Goal: Task Accomplishment & Management: Manage account settings

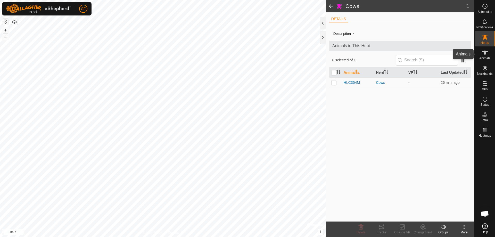
drag, startPoint x: 488, startPoint y: 55, endPoint x: 478, endPoint y: 60, distance: 10.4
click at [488, 55] on icon at bounding box center [485, 53] width 6 height 6
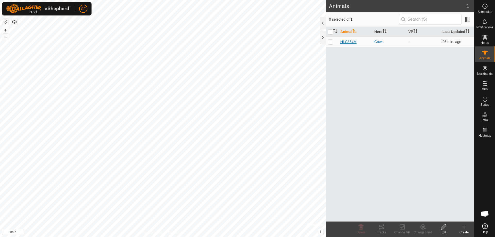
click at [352, 43] on span "HLC354M" at bounding box center [348, 41] width 16 height 5
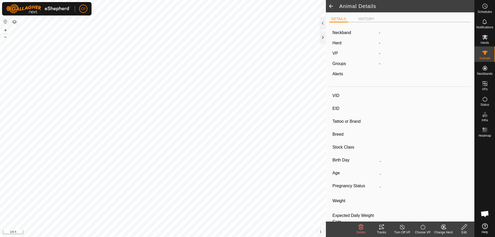
type input "HLC354M"
type input "-"
type input "CHD 354M"
type input "Angus"
type input "-"
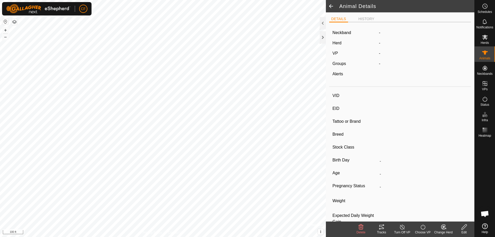
type input "01/2024"
type input "1 year 8 months"
type input "Pregnant"
type input "0 kg"
type input "-"
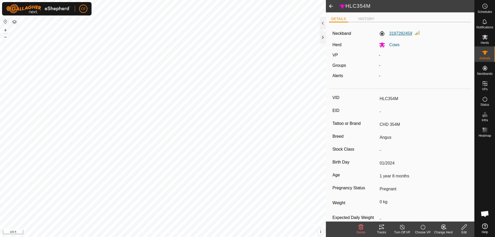
click at [399, 31] on label "3187282459" at bounding box center [395, 33] width 33 height 6
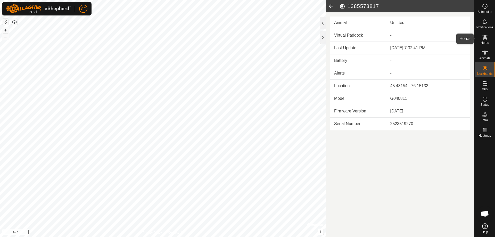
click at [486, 40] on icon at bounding box center [485, 37] width 6 height 6
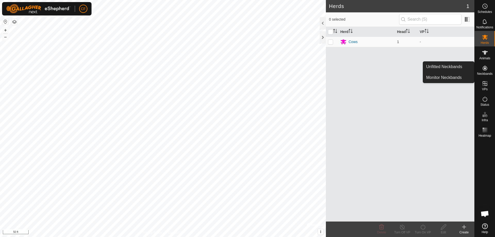
click at [484, 67] on icon at bounding box center [485, 68] width 6 height 6
click at [433, 65] on link "Unfitted Neckbands" at bounding box center [448, 67] width 51 height 10
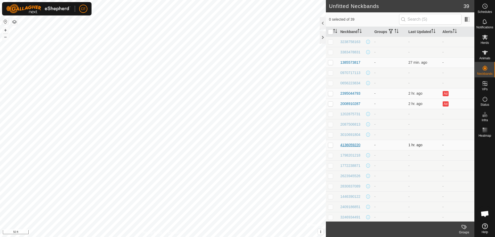
click at [350, 146] on div "4136059220" at bounding box center [350, 144] width 20 height 5
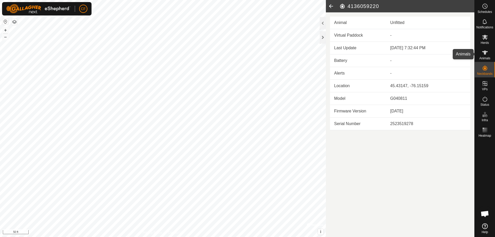
click at [485, 55] on icon at bounding box center [485, 53] width 6 height 6
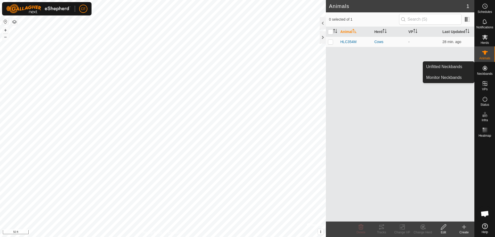
click at [481, 69] on es-neckbands-svg-icon at bounding box center [484, 68] width 9 height 8
click at [446, 65] on link "Unfitted Neckbands" at bounding box center [448, 67] width 51 height 10
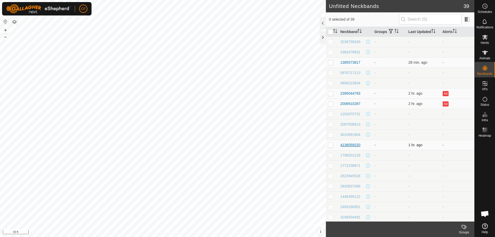
click at [349, 145] on div "4136059220" at bounding box center [350, 144] width 20 height 5
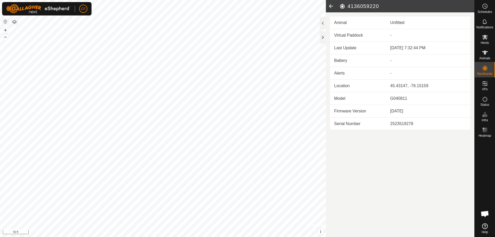
click at [395, 21] on div "Unfitted" at bounding box center [428, 23] width 76 height 6
click at [488, 57] on span "Animals" at bounding box center [484, 58] width 11 height 3
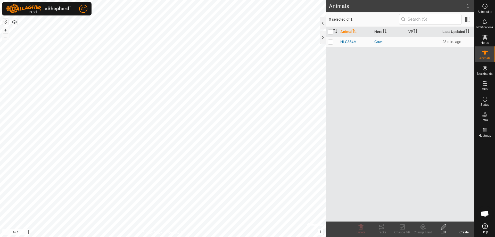
click at [464, 227] on icon at bounding box center [464, 227] width 0 height 4
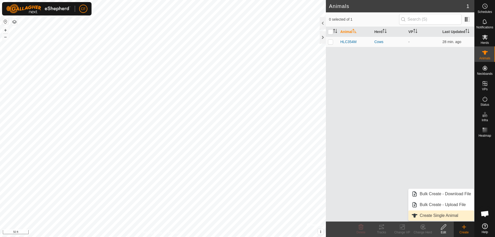
click at [437, 216] on link "Create Single Animal" at bounding box center [442, 215] width 66 height 10
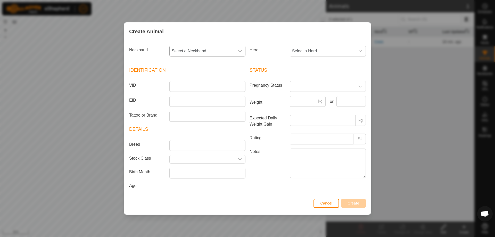
click at [240, 51] on icon "dropdown trigger" at bounding box center [240, 51] width 4 height 4
type input "413"
click at [185, 77] on li "4136059220" at bounding box center [208, 77] width 76 height 10
click at [193, 87] on input "VID" at bounding box center [207, 86] width 76 height 11
type input "HLC354M"
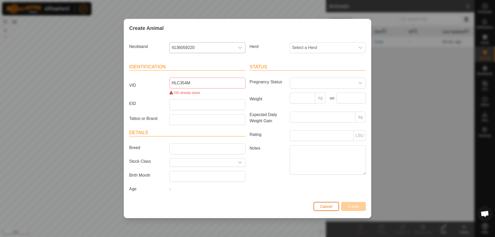
click at [329, 207] on span "Cancel" at bounding box center [326, 207] width 12 height 4
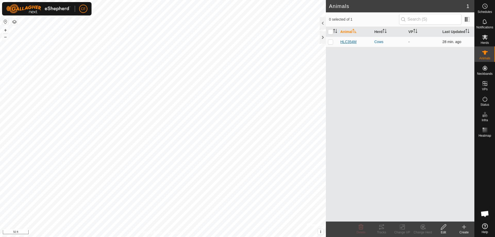
click at [348, 42] on span "HLC354M" at bounding box center [348, 41] width 16 height 5
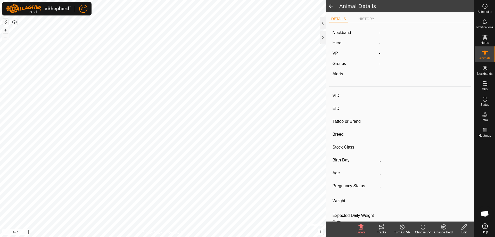
type input "HLC354M"
type input "-"
type input "CHD 354M"
type input "Angus"
type input "-"
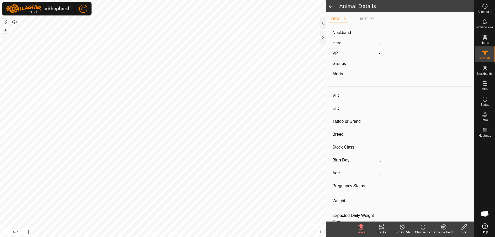
type input "01/2024"
type input "1 year 8 months"
type input "Pregnant"
type input "0 kg"
type input "-"
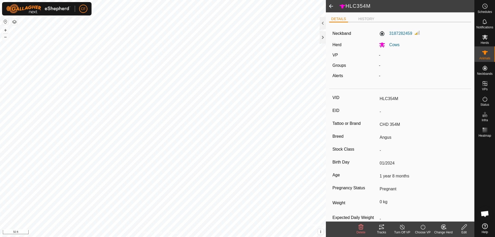
click at [463, 228] on icon at bounding box center [464, 227] width 6 height 6
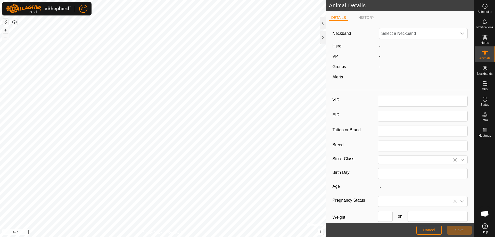
type input "HLC354M"
type input "CHD 354M"
type input "Angus"
type input "01/2024"
type input "1 year 8 months"
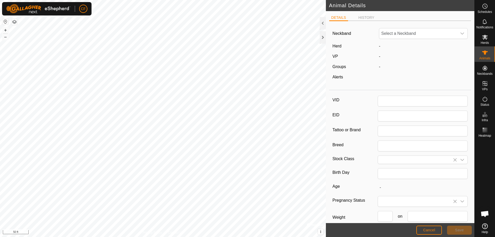
type input "0"
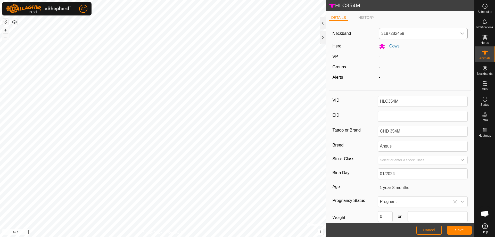
click at [457, 31] on div "dropdown trigger" at bounding box center [462, 33] width 10 height 10
type input "413"
click at [395, 59] on li "4136059220" at bounding box center [423, 60] width 86 height 10
click at [467, 229] on button "Save" at bounding box center [459, 230] width 25 height 9
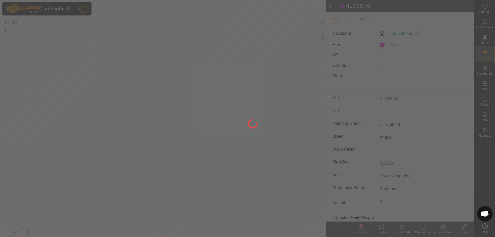
type input "-"
type input "0 kg"
type input "-"
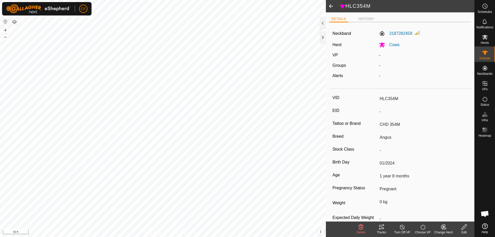
click at [330, 5] on span at bounding box center [331, 6] width 10 height 12
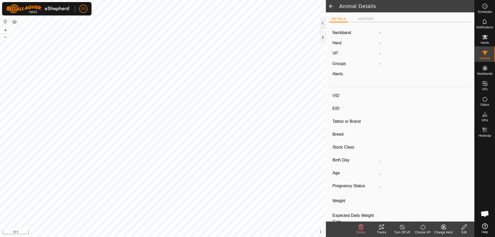
type input "HLC354M"
type input "-"
type input "CHD 354M"
type input "Angus"
type input "-"
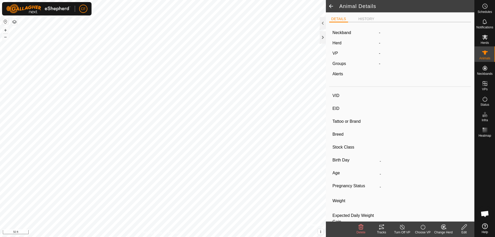
type input "01/2024"
type input "1 year 8 months"
type input "Pregnant"
type input "0 kg"
type input "-"
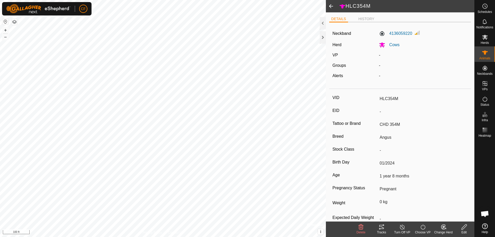
click at [329, 6] on span at bounding box center [331, 6] width 10 height 12
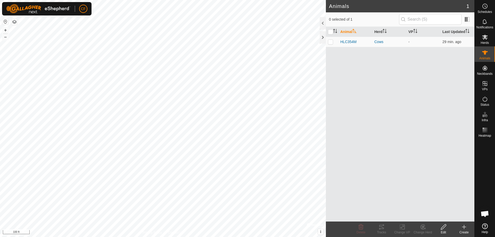
click at [464, 229] on icon at bounding box center [464, 227] width 0 height 4
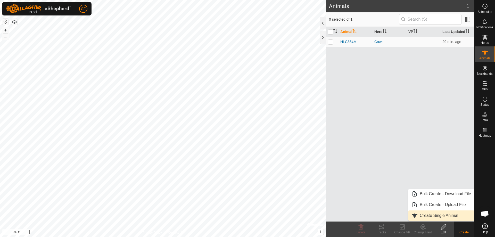
click at [447, 214] on link "Create Single Animal" at bounding box center [442, 215] width 66 height 10
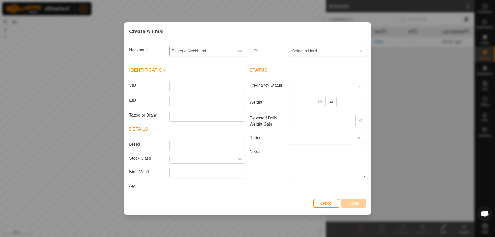
click at [240, 51] on icon "dropdown trigger" at bounding box center [240, 51] width 4 height 4
type input "318"
click at [191, 77] on li "3187282459" at bounding box center [208, 77] width 76 height 10
click at [361, 49] on icon "dropdown trigger" at bounding box center [360, 51] width 4 height 4
click at [362, 50] on icon "dropdown trigger" at bounding box center [360, 51] width 4 height 4
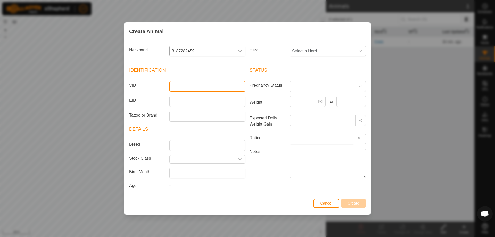
click at [179, 87] on input "VID" at bounding box center [207, 86] width 76 height 11
type input "RAS1L"
click at [360, 84] on div "dropdown trigger" at bounding box center [360, 86] width 10 height 10
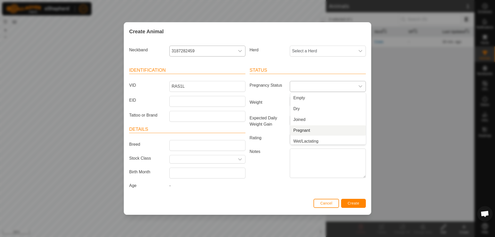
click at [301, 132] on li "Pregnant" at bounding box center [328, 130] width 76 height 10
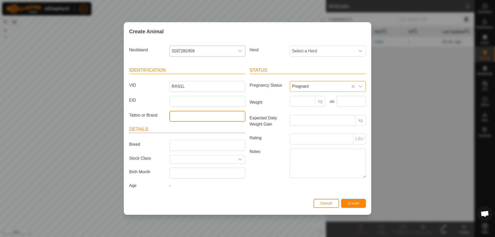
click at [181, 118] on input "Tattoo or Brand" at bounding box center [207, 116] width 76 height 11
type input "RAS 1L"
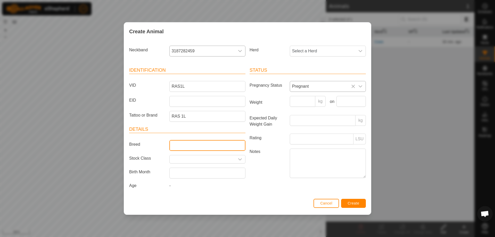
click at [178, 149] on input "Breed" at bounding box center [207, 145] width 76 height 11
type input "Angus"
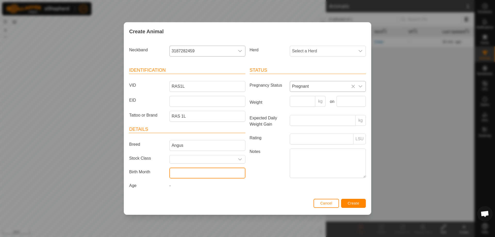
click at [181, 173] on input "text" at bounding box center [207, 173] width 76 height 11
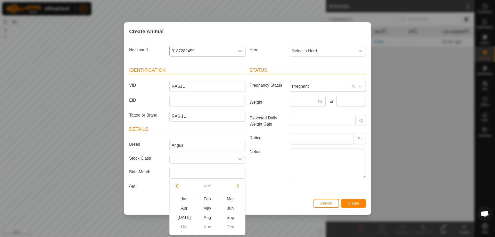
click at [177, 185] on button "Previous Year" at bounding box center [177, 186] width 8 height 8
click at [184, 199] on span "Jan" at bounding box center [184, 198] width 23 height 9
type input "[DATE]"
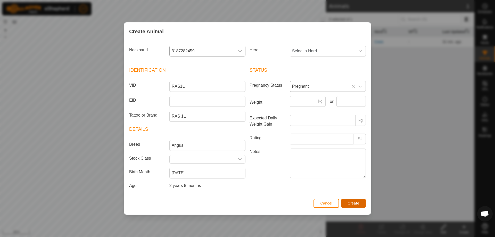
click at [358, 205] on span "Create" at bounding box center [354, 203] width 12 height 4
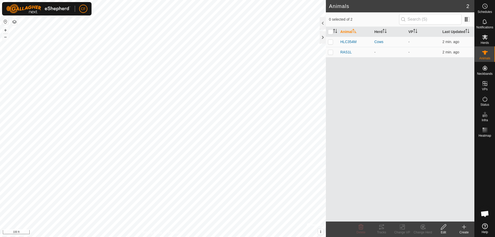
click at [463, 227] on icon at bounding box center [464, 227] width 4 height 0
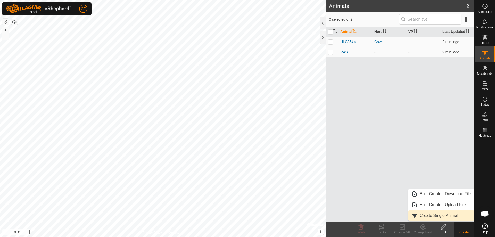
click at [435, 215] on link "Create Single Animal" at bounding box center [442, 215] width 66 height 10
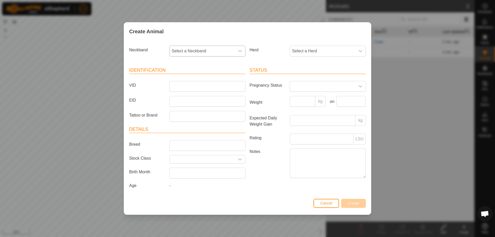
click at [241, 50] on icon "dropdown trigger" at bounding box center [240, 51] width 4 height 4
type input "138"
click at [193, 79] on li "1385573817" at bounding box center [208, 77] width 76 height 10
click at [191, 89] on input "VID" at bounding box center [207, 86] width 76 height 11
type input "44"
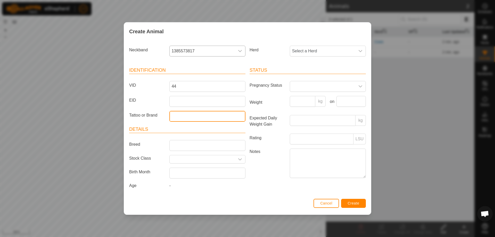
click at [179, 116] on input "Tattoo or Brand" at bounding box center [207, 116] width 76 height 11
type input "CHSF 19H"
click at [361, 87] on icon "dropdown trigger" at bounding box center [360, 86] width 4 height 4
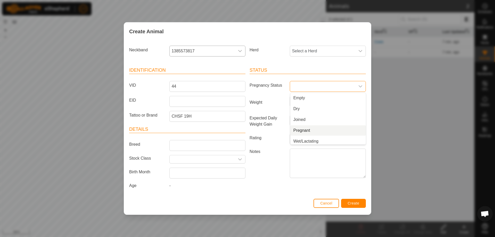
click at [314, 128] on li "Pregnant" at bounding box center [328, 130] width 76 height 10
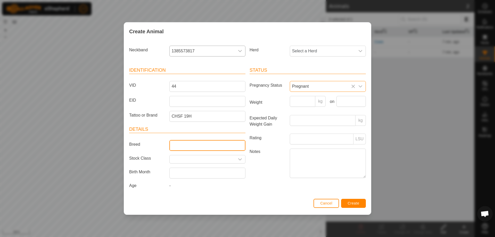
click at [177, 144] on input "Breed" at bounding box center [207, 145] width 76 height 11
type input "Angus"
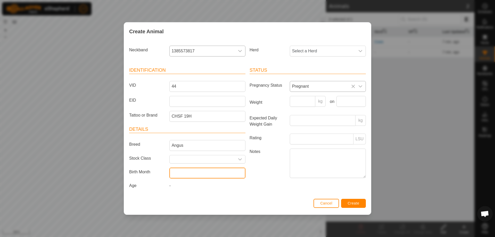
click at [179, 172] on input "text" at bounding box center [207, 173] width 76 height 11
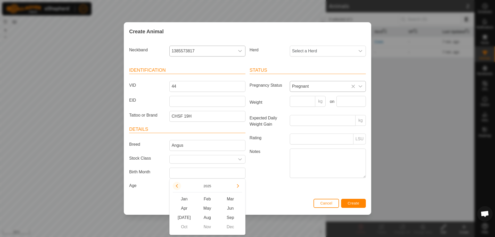
click at [177, 187] on button "Previous Year" at bounding box center [177, 186] width 8 height 8
click at [177, 187] on span "Previous Year" at bounding box center [177, 187] width 0 height 0
click at [177, 187] on button "Previous Year" at bounding box center [177, 186] width 8 height 8
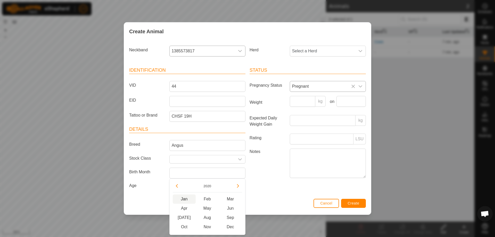
click at [186, 199] on span "Jan" at bounding box center [184, 198] width 23 height 9
type input "[DATE]"
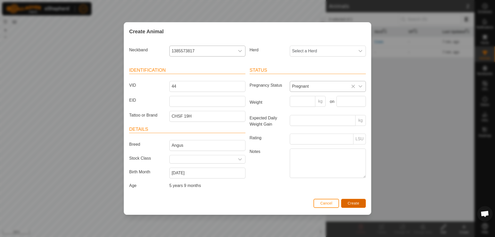
click at [357, 202] on span "Create" at bounding box center [354, 203] width 12 height 4
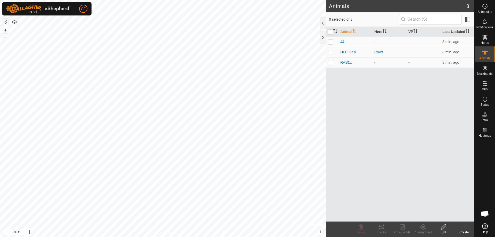
click at [464, 227] on icon at bounding box center [464, 227] width 4 height 0
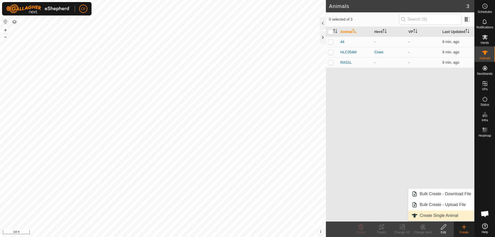
click at [434, 214] on link "Create Single Animal" at bounding box center [442, 215] width 66 height 10
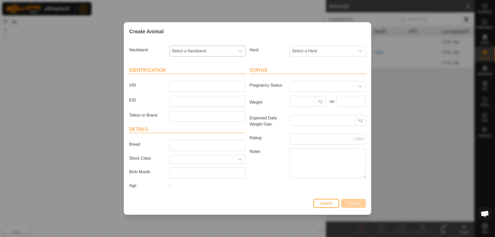
click at [238, 50] on icon "dropdown trigger" at bounding box center [240, 51] width 4 height 4
type input "239"
click at [187, 77] on li "2395044793" at bounding box center [208, 77] width 76 height 10
click at [183, 87] on input "VID" at bounding box center [207, 86] width 76 height 11
type input "4L"
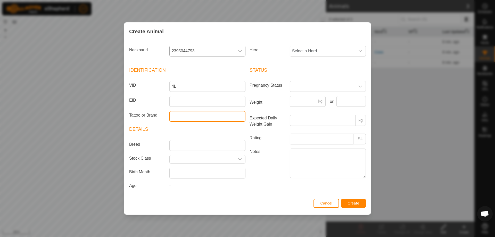
click at [181, 117] on input "Tattoo or Brand" at bounding box center [207, 116] width 76 height 11
type input "EHCC 4L"
click at [361, 86] on icon "dropdown trigger" at bounding box center [360, 86] width 4 height 4
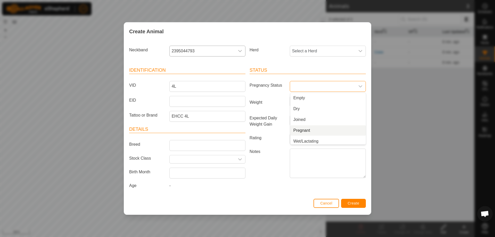
click at [310, 132] on li "Pregnant" at bounding box center [328, 130] width 76 height 10
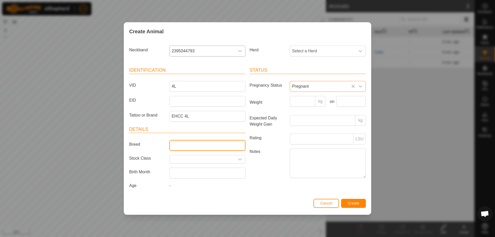
click at [178, 144] on input "Breed" at bounding box center [207, 145] width 76 height 11
type input "Angus"
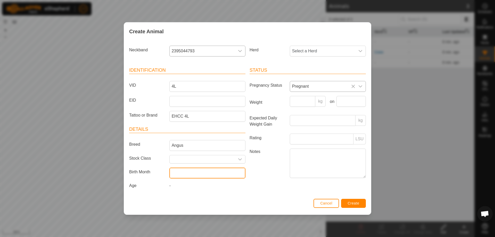
click at [202, 174] on input "text" at bounding box center [207, 173] width 76 height 11
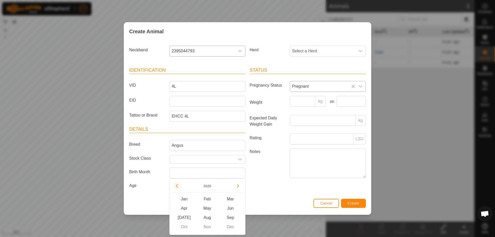
click at [177, 186] on button "Previous Year" at bounding box center [177, 186] width 8 height 8
click at [232, 200] on span "Mar" at bounding box center [230, 198] width 23 height 9
type input "[DATE]"
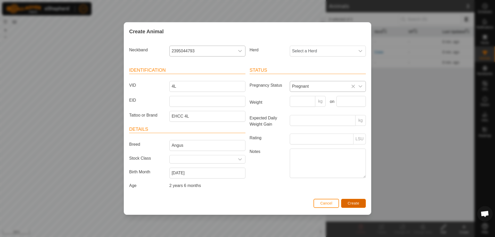
click at [356, 203] on span "Create" at bounding box center [354, 203] width 12 height 4
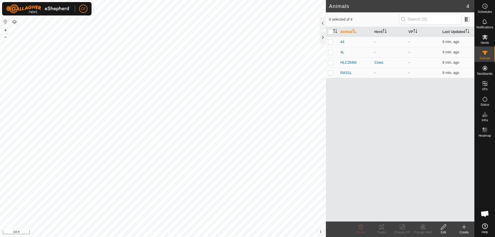
click at [464, 227] on icon at bounding box center [464, 227] width 4 height 0
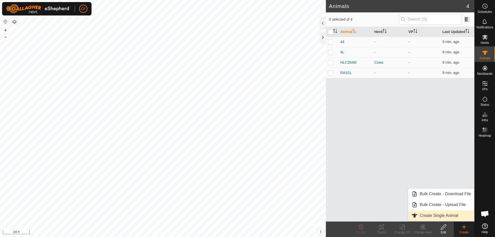
click at [435, 215] on link "Create Single Animal" at bounding box center [442, 215] width 66 height 10
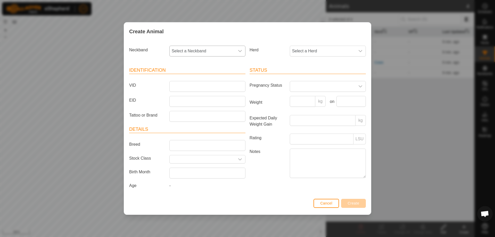
click at [239, 49] on icon "dropdown trigger" at bounding box center [240, 51] width 4 height 4
type input "200"
click at [193, 77] on li "2008910287" at bounding box center [208, 77] width 76 height 10
click at [173, 87] on input "VID" at bounding box center [207, 86] width 76 height 11
type input "OREO"
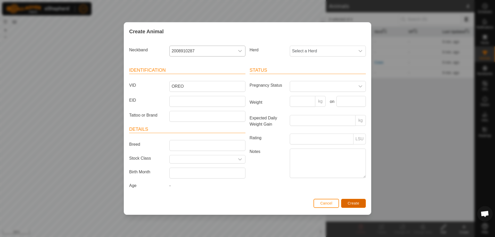
click at [353, 202] on span "Create" at bounding box center [354, 203] width 12 height 4
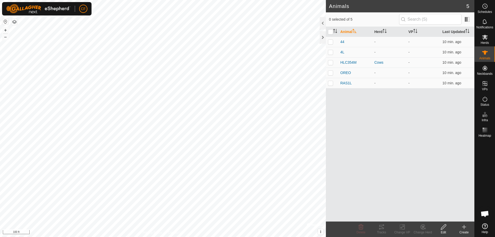
click at [463, 225] on icon at bounding box center [464, 227] width 6 height 6
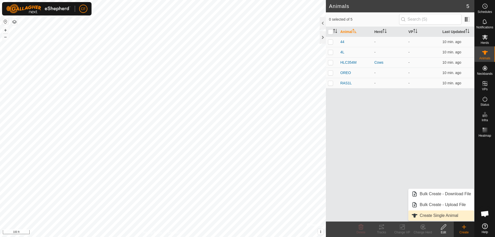
click at [426, 217] on link "Create Single Animal" at bounding box center [442, 215] width 66 height 10
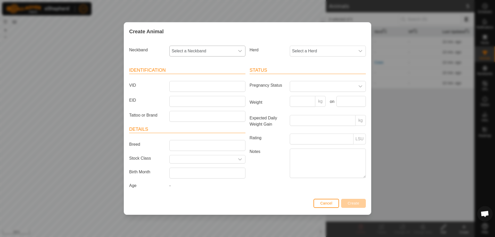
click at [239, 51] on icon "dropdown trigger" at bounding box center [240, 51] width 4 height 4
type input "149"
click at [196, 84] on li "1496682827" at bounding box center [208, 88] width 76 height 10
click at [192, 87] on input "VID" at bounding box center [207, 86] width 76 height 11
type input "4M"
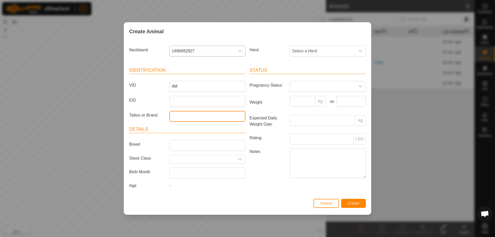
click at [175, 116] on input "Tattoo or Brand" at bounding box center [207, 116] width 76 height 11
type input "EHCC 4M"
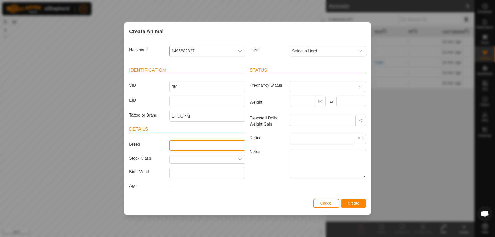
click at [178, 143] on input "Breed" at bounding box center [207, 145] width 76 height 11
type input "Angus"
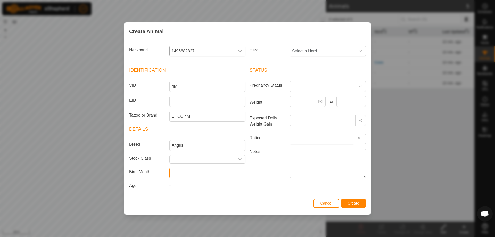
click at [195, 171] on input "text" at bounding box center [207, 173] width 76 height 11
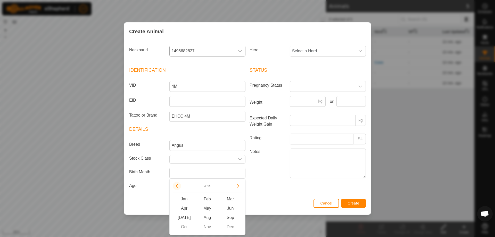
click at [178, 186] on button "Previous Year" at bounding box center [177, 186] width 8 height 8
click at [234, 199] on span "Mar" at bounding box center [230, 198] width 23 height 9
type input "[DATE]"
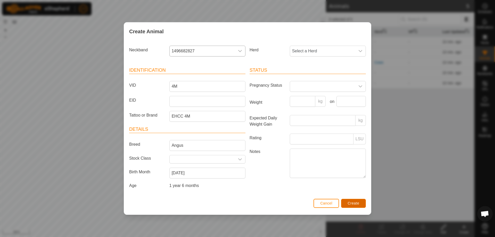
click at [356, 200] on button "Create" at bounding box center [353, 203] width 25 height 9
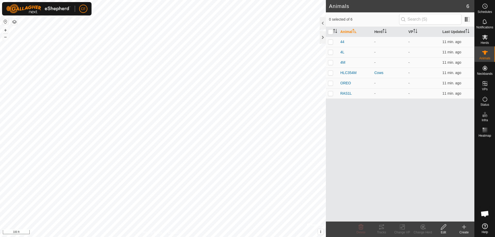
drag, startPoint x: 466, startPoint y: 226, endPoint x: 462, endPoint y: 224, distance: 4.4
click at [466, 226] on icon at bounding box center [464, 227] width 6 height 6
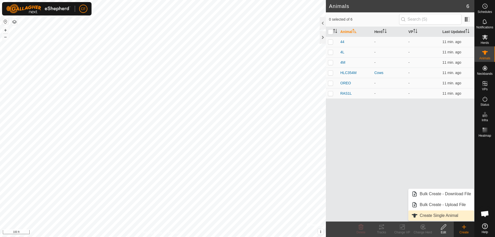
click at [432, 215] on link "Create Single Animal" at bounding box center [442, 215] width 66 height 10
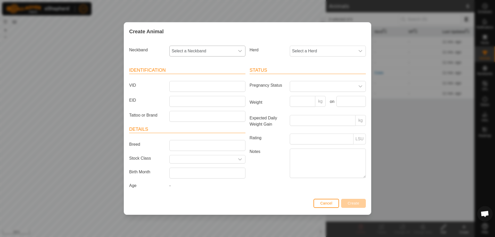
click at [238, 49] on div "dropdown trigger" at bounding box center [240, 51] width 10 height 10
type input "8"
type input "065"
click at [190, 76] on li "0656223834" at bounding box center [208, 77] width 76 height 10
click at [186, 88] on input "VID" at bounding box center [207, 86] width 76 height 11
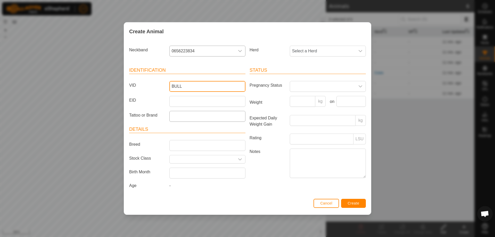
type input "BULL"
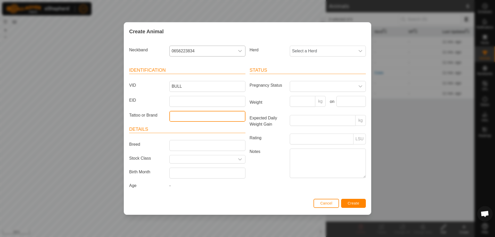
click at [178, 119] on input "Tattoo or Brand" at bounding box center [207, 116] width 76 height 11
type input "ADA 31J"
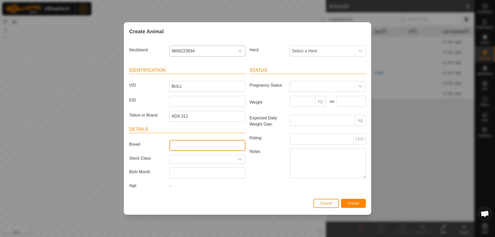
click at [187, 144] on input "Breed" at bounding box center [207, 145] width 76 height 11
type input "Angus"
click at [243, 160] on div "dropdown trigger" at bounding box center [240, 159] width 10 height 8
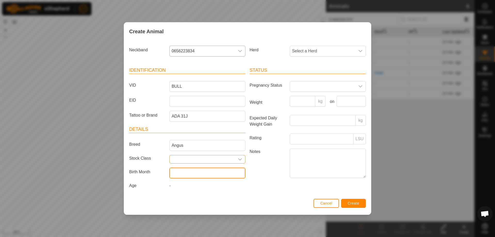
click at [189, 172] on input "text" at bounding box center [207, 173] width 76 height 11
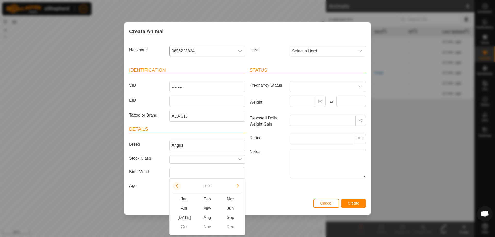
click at [177, 187] on button "Previous Year" at bounding box center [177, 186] width 8 height 8
click at [177, 187] on span "Previous Year" at bounding box center [177, 187] width 0 height 0
click at [177, 187] on button "Previous Year" at bounding box center [177, 186] width 8 height 8
click at [184, 200] on span "Jan" at bounding box center [184, 198] width 23 height 9
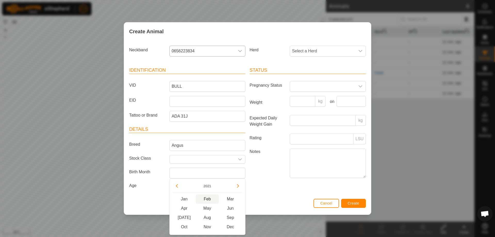
type input "[DATE]"
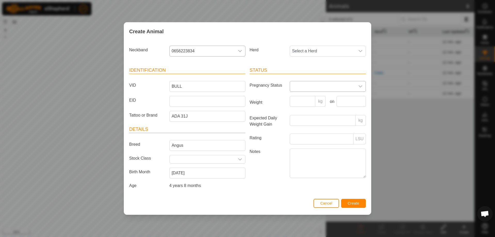
click at [358, 86] on div "dropdown trigger" at bounding box center [360, 86] width 10 height 10
click at [358, 87] on icon "dropdown trigger" at bounding box center [360, 86] width 4 height 4
click at [359, 204] on span "Create" at bounding box center [354, 203] width 12 height 4
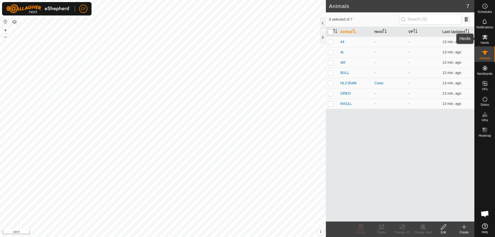
click at [483, 39] on icon at bounding box center [485, 37] width 6 height 6
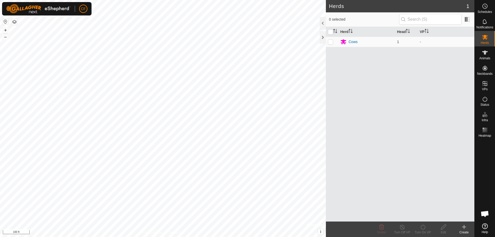
click at [463, 226] on icon at bounding box center [464, 227] width 6 height 6
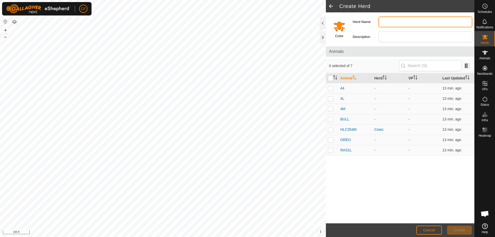
click at [394, 20] on input "Herd Name" at bounding box center [426, 22] width 94 height 11
type input "ADA 31J Bull"
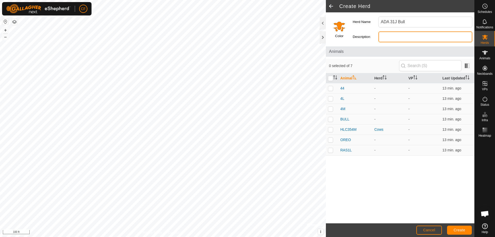
click at [394, 38] on input "Description" at bounding box center [426, 36] width 94 height 11
type input "Bull"
click at [331, 117] on p-checkbox at bounding box center [330, 119] width 5 height 4
checkbox input "true"
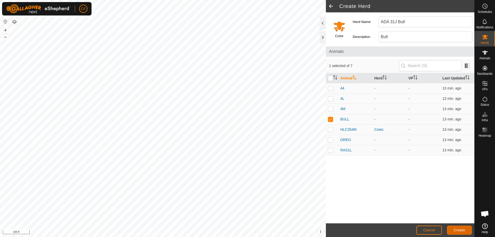
click at [463, 230] on span "Create" at bounding box center [460, 230] width 12 height 4
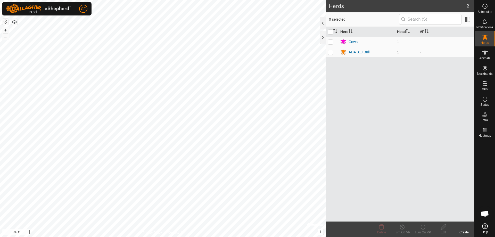
click at [330, 51] on p-checkbox at bounding box center [330, 52] width 5 height 4
checkbox input "true"
click at [445, 228] on icon at bounding box center [443, 227] width 6 height 6
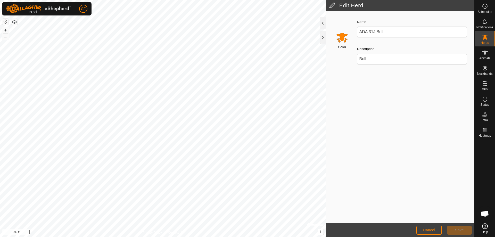
click at [340, 40] on input "Select a color" at bounding box center [342, 37] width 12 height 12
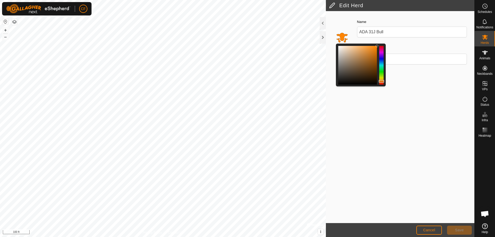
click at [382, 48] on div at bounding box center [381, 65] width 4 height 39
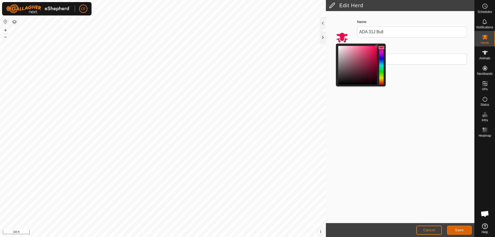
click at [462, 230] on span "Save" at bounding box center [459, 230] width 9 height 4
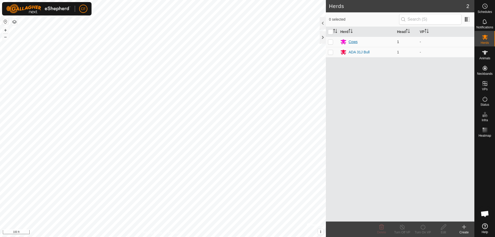
click at [349, 42] on div "Cows" at bounding box center [353, 41] width 9 height 5
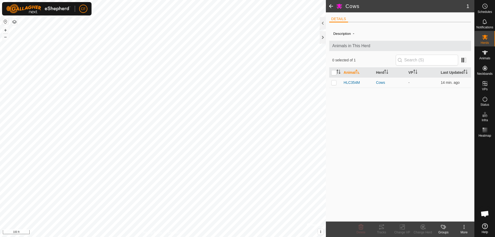
click at [465, 228] on icon at bounding box center [464, 227] width 6 height 6
click at [446, 205] on link "Delete Herd" at bounding box center [448, 205] width 51 height 10
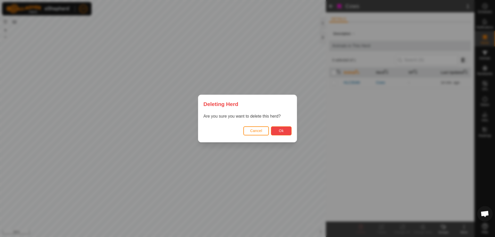
click at [281, 132] on span "Ok" at bounding box center [281, 131] width 5 height 4
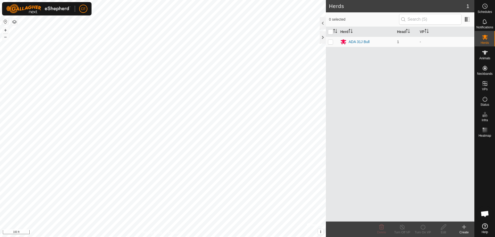
click at [464, 227] on icon at bounding box center [464, 227] width 4 height 0
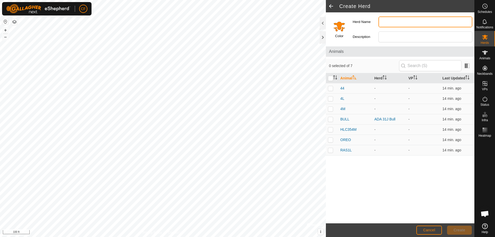
click at [389, 24] on input "Herd Name" at bounding box center [426, 22] width 94 height 11
type input "EHCC 2025 show mothers"
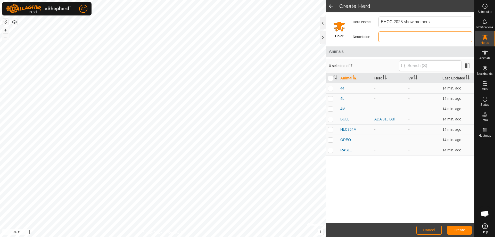
click at [387, 39] on input "Description" at bounding box center [426, 36] width 94 height 11
type input "Early calvers"
click at [331, 87] on p-checkbox at bounding box center [330, 88] width 5 height 4
checkbox input "true"
click at [331, 97] on p-checkbox at bounding box center [330, 98] width 5 height 4
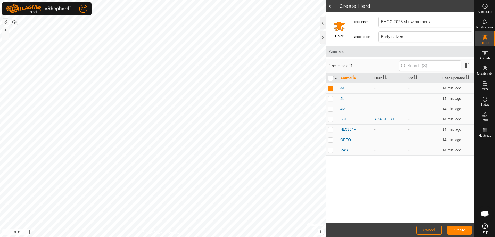
checkbox input "true"
click at [332, 130] on p-checkbox at bounding box center [330, 129] width 5 height 4
checkbox input "true"
drag, startPoint x: 331, startPoint y: 141, endPoint x: 333, endPoint y: 145, distance: 4.6
click at [331, 141] on p-checkbox at bounding box center [330, 140] width 5 height 4
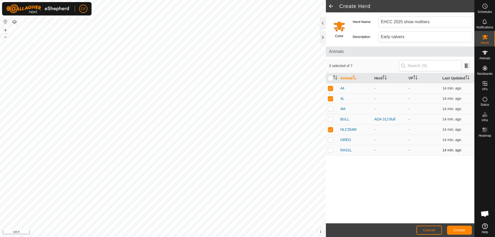
checkbox input "true"
click at [333, 152] on td at bounding box center [332, 150] width 12 height 10
checkbox input "true"
click at [461, 231] on span "Create" at bounding box center [460, 230] width 12 height 4
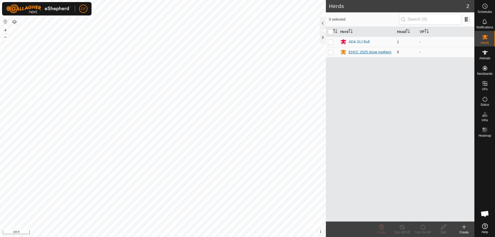
click at [359, 53] on div "EHCC 2025 show mothers" at bounding box center [370, 52] width 43 height 5
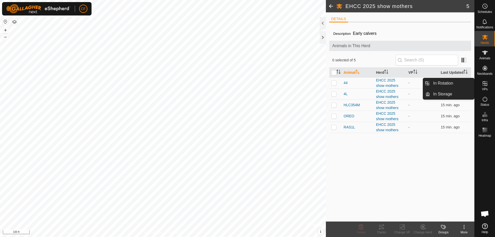
click at [486, 86] on icon at bounding box center [485, 83] width 6 height 6
click at [437, 84] on link "In Rotation" at bounding box center [452, 83] width 44 height 10
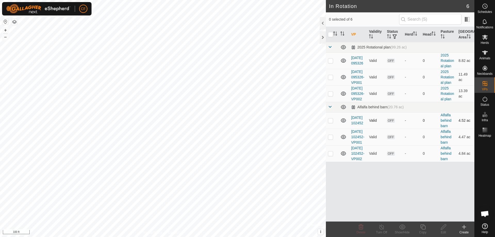
checkbox input "true"
click at [444, 227] on icon at bounding box center [443, 227] width 6 height 6
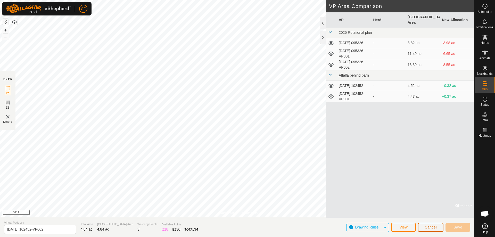
click at [432, 227] on span "Cancel" at bounding box center [431, 227] width 12 height 4
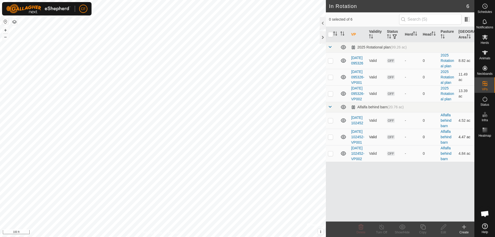
checkbox input "true"
click at [485, 55] on icon at bounding box center [485, 53] width 6 height 6
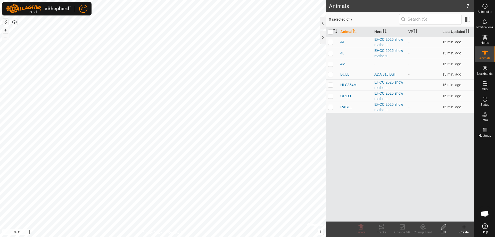
click at [330, 41] on p-checkbox at bounding box center [330, 42] width 5 height 4
checkbox input "true"
click at [330, 55] on p-checkbox at bounding box center [330, 53] width 5 height 4
checkbox input "true"
click at [332, 74] on p-checkbox at bounding box center [330, 74] width 5 height 4
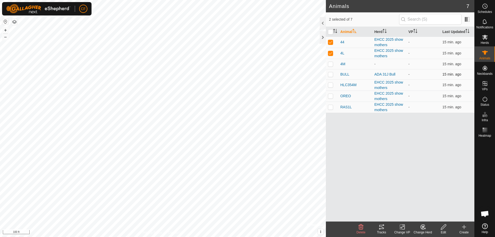
checkbox input "true"
click at [331, 85] on p-checkbox at bounding box center [330, 85] width 5 height 4
checkbox input "true"
click at [331, 97] on p-checkbox at bounding box center [330, 96] width 5 height 4
checkbox input "true"
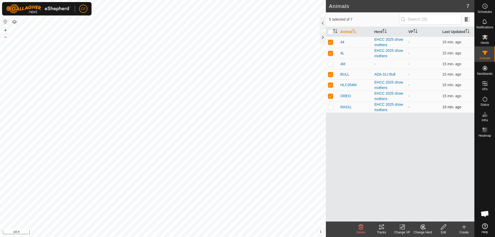
click at [332, 108] on p-checkbox at bounding box center [330, 107] width 5 height 4
checkbox input "true"
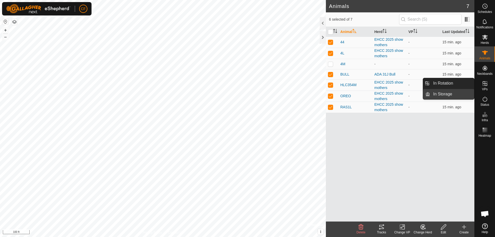
click at [456, 94] on link "In Storage" at bounding box center [452, 94] width 44 height 10
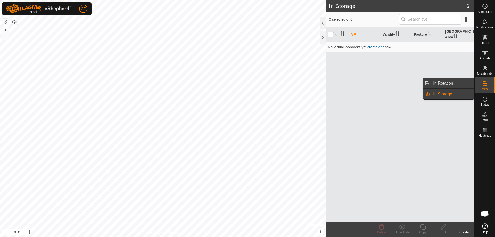
click at [451, 82] on link "In Rotation" at bounding box center [452, 83] width 44 height 10
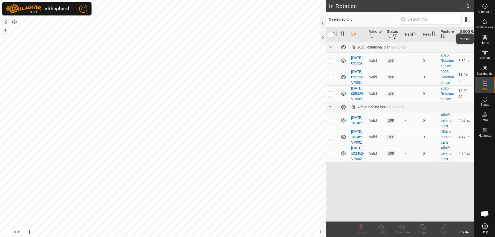
click at [488, 35] on es-mob-svg-icon at bounding box center [484, 37] width 9 height 8
click at [391, 156] on span "OFF" at bounding box center [391, 153] width 8 height 4
click at [356, 162] on td "[DATE] 102452-VP002" at bounding box center [358, 153] width 18 height 17
click at [357, 161] on link "[DATE] 102452-VP002" at bounding box center [357, 153] width 13 height 15
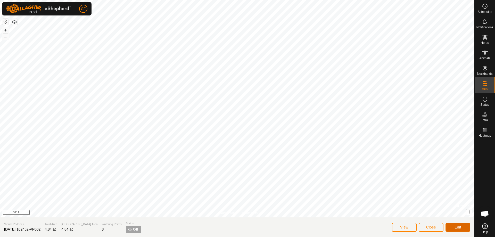
click at [457, 228] on span "Edit" at bounding box center [458, 227] width 7 height 4
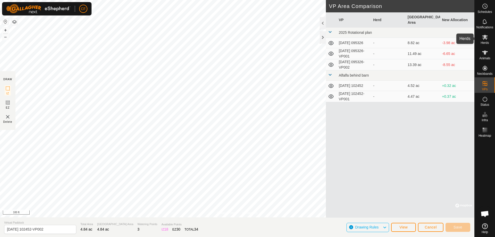
click at [486, 39] on icon at bounding box center [485, 37] width 6 height 5
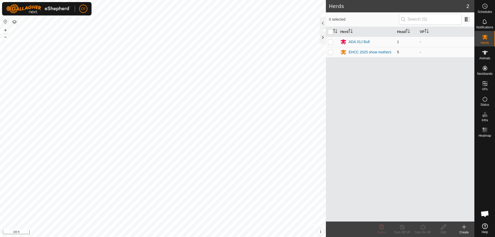
click at [331, 52] on p-checkbox at bounding box center [330, 52] width 5 height 4
checkbox input "true"
click at [332, 41] on p-checkbox at bounding box center [330, 42] width 5 height 4
checkbox input "true"
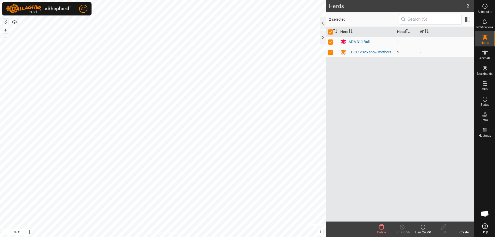
click at [424, 227] on icon at bounding box center [423, 227] width 6 height 6
click at [424, 214] on link "Now" at bounding box center [438, 215] width 51 height 10
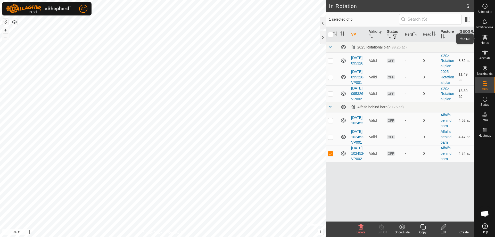
click at [484, 39] on icon at bounding box center [485, 37] width 6 height 6
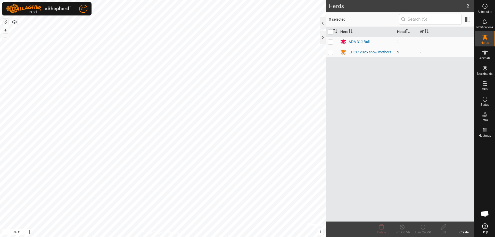
click at [330, 42] on p-checkbox at bounding box center [330, 42] width 5 height 4
checkbox input "true"
click at [332, 53] on p-checkbox at bounding box center [330, 52] width 5 height 4
checkbox input "true"
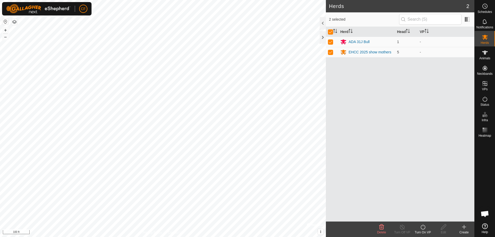
click at [425, 229] on icon at bounding box center [423, 227] width 6 height 6
click at [426, 215] on link "Now" at bounding box center [438, 215] width 51 height 10
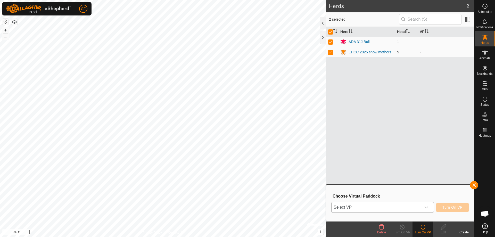
click at [427, 206] on icon "dropdown trigger" at bounding box center [426, 207] width 4 height 4
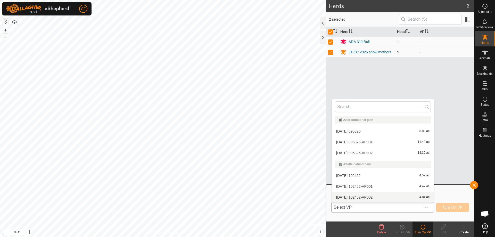
click at [393, 197] on li "[DATE] 102452-VP002 4.84 ac" at bounding box center [383, 197] width 102 height 10
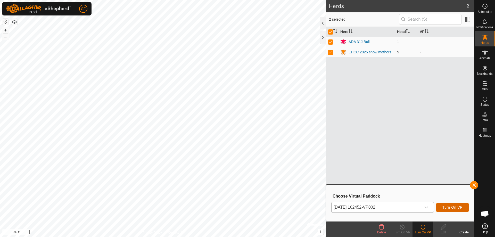
click at [447, 207] on span "Turn On VP" at bounding box center [453, 207] width 20 height 4
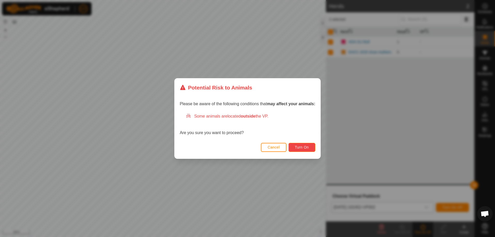
click at [302, 148] on span "Turn On" at bounding box center [302, 147] width 14 height 4
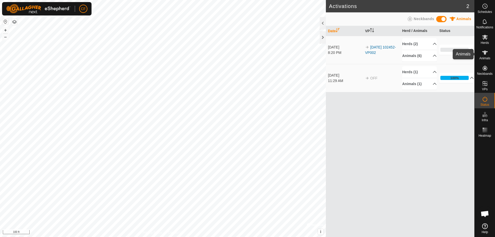
click at [487, 53] on icon at bounding box center [485, 53] width 6 height 6
